Goal: Check status: Check status

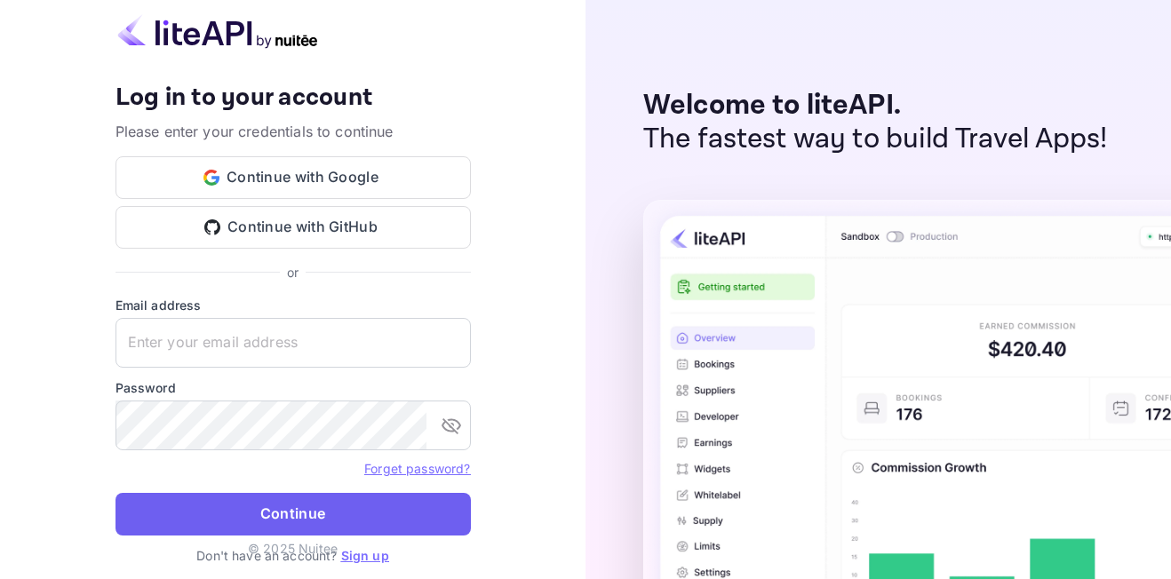
type input "[EMAIL_ADDRESS][DOMAIN_NAME]"
click at [439, 514] on button "Continue" at bounding box center [293, 514] width 355 height 43
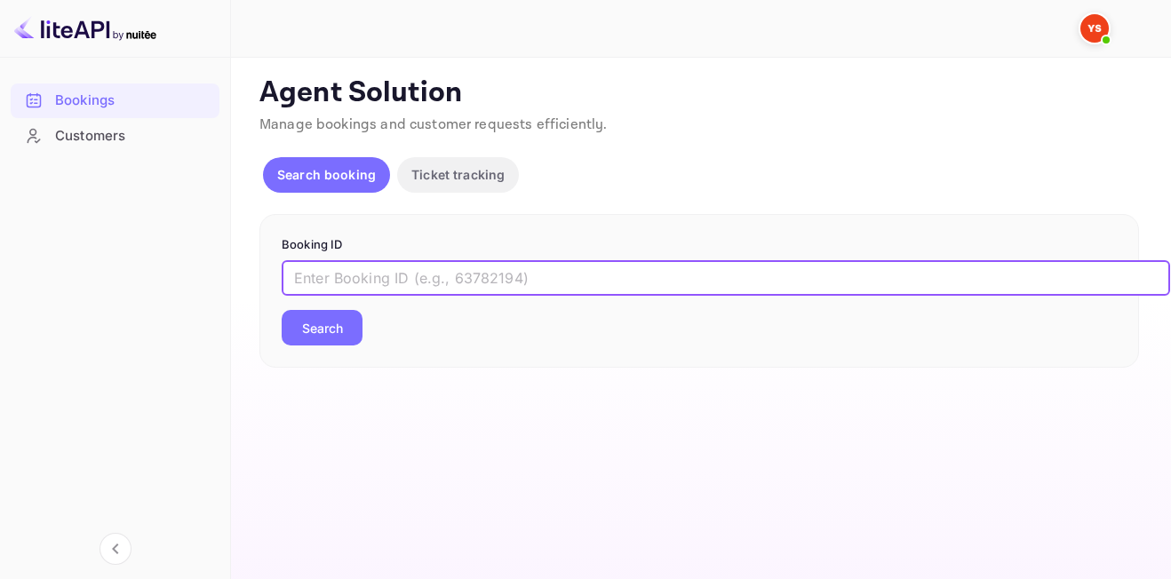
click at [401, 279] on input "text" at bounding box center [726, 278] width 889 height 36
paste input "9333068"
type input "9333068"
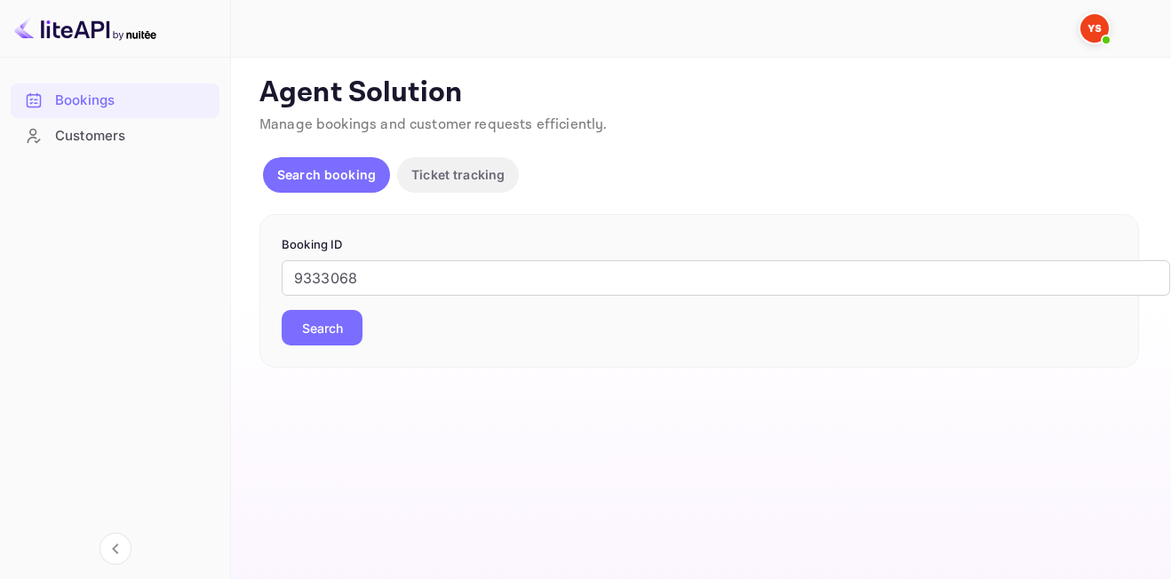
click at [357, 315] on button "Search" at bounding box center [322, 328] width 81 height 36
